Goal: Task Accomplishment & Management: Manage account settings

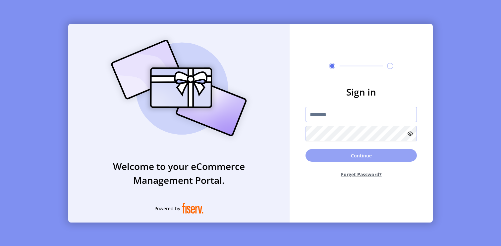
type input "*********"
click at [357, 158] on button "Continue" at bounding box center [360, 155] width 111 height 13
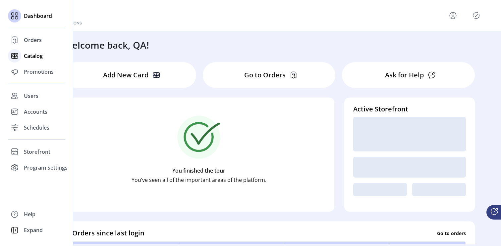
click at [26, 55] on span "Catalog" at bounding box center [33, 56] width 19 height 8
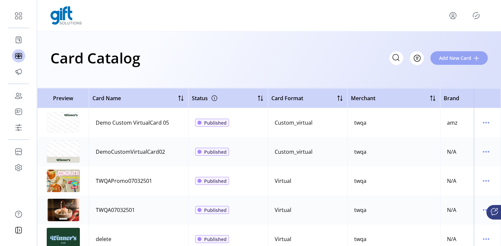
click at [453, 55] on span "Add New Card" at bounding box center [455, 58] width 32 height 7
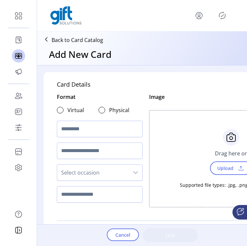
click at [228, 169] on span "Upload" at bounding box center [225, 169] width 23 height 10
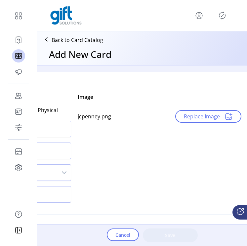
scroll to position [0, 89]
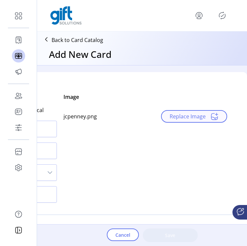
click at [178, 121] on span "Replace Image" at bounding box center [188, 117] width 36 height 8
click at [124, 236] on span "Cancel" at bounding box center [123, 235] width 15 height 7
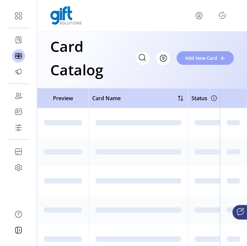
click at [209, 56] on span "Add New Card" at bounding box center [201, 58] width 32 height 7
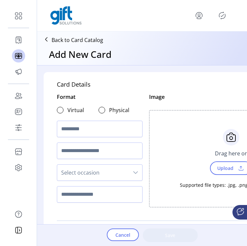
click at [222, 169] on span "Upload" at bounding box center [225, 169] width 23 height 10
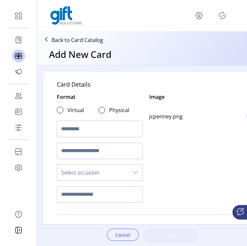
click at [127, 237] on span "Cancel" at bounding box center [123, 235] width 15 height 7
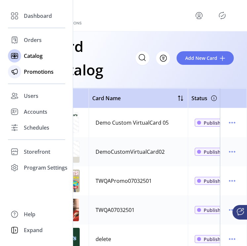
click at [36, 71] on span "Promotions" at bounding box center [39, 72] width 30 height 8
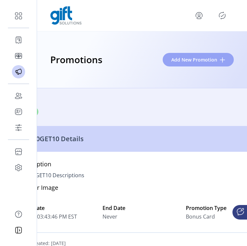
click at [205, 60] on span "Add New Promotion" at bounding box center [195, 59] width 46 height 7
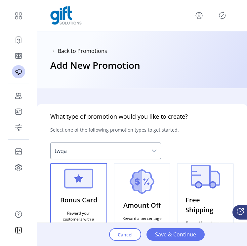
scroll to position [20, 0]
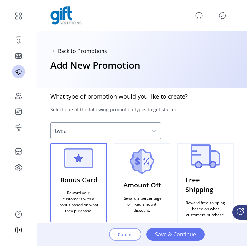
click at [128, 235] on span "Cancel" at bounding box center [125, 235] width 15 height 7
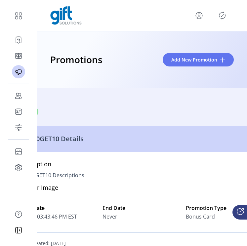
scroll to position [0, 49]
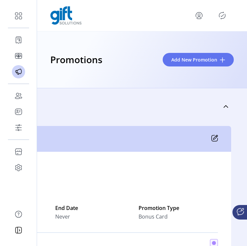
click at [212, 139] on icon at bounding box center [215, 138] width 7 height 7
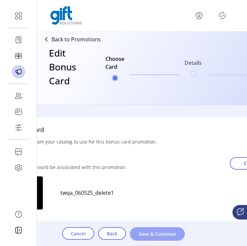
click at [155, 240] on button "Save & Continue" at bounding box center [157, 235] width 55 height 14
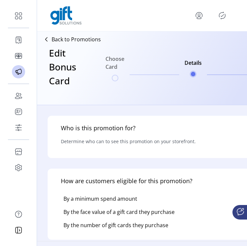
type input "**********"
type textarea "**********"
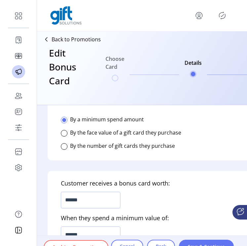
scroll to position [153, 0]
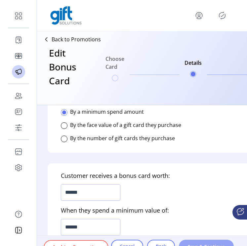
click at [204, 243] on button "Save & Continue" at bounding box center [206, 247] width 55 height 14
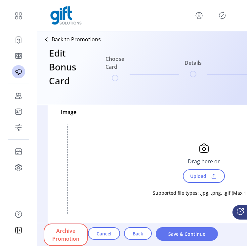
scroll to position [92, 0]
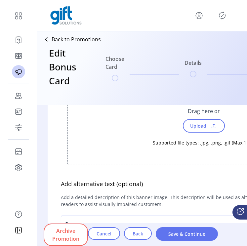
click at [215, 125] on span at bounding box center [214, 126] width 10 height 7
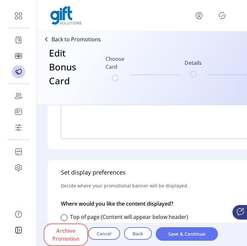
scroll to position [215, 0]
